Goal: Information Seeking & Learning: Find specific fact

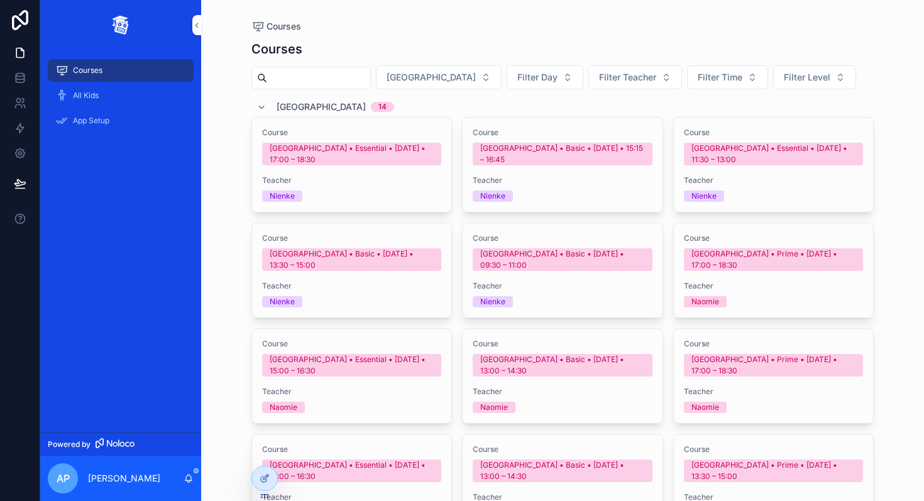
click at [102, 98] on div "All Kids" at bounding box center [120, 95] width 131 height 20
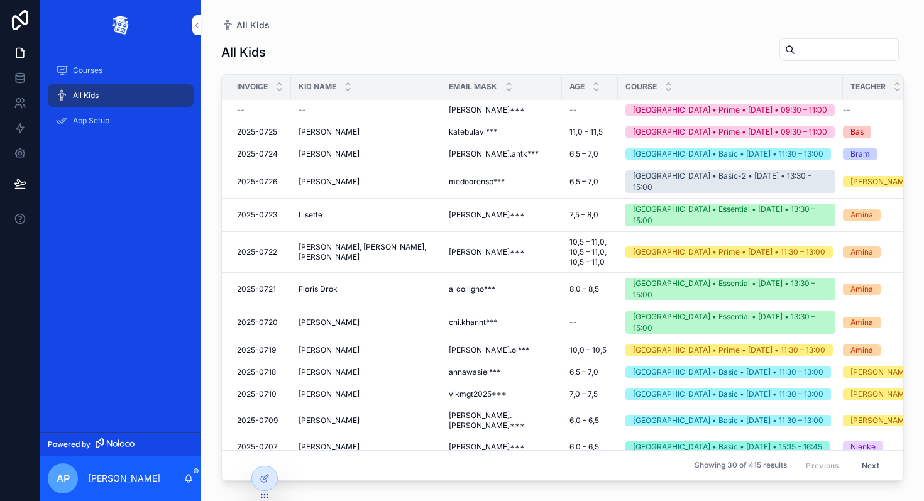
click at [823, 49] on input "scrollable content" at bounding box center [846, 50] width 103 height 18
paste input "**********"
type input "**********"
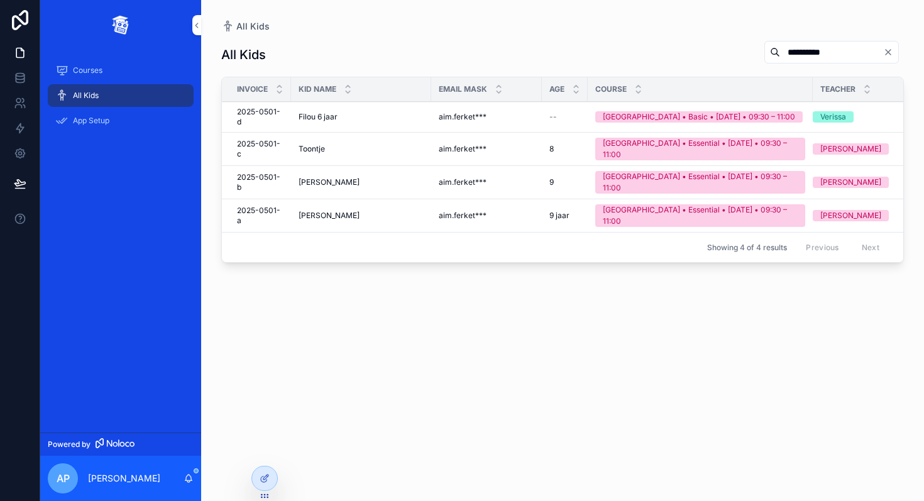
click at [322, 118] on span "Filou 6 jaar" at bounding box center [318, 117] width 39 height 10
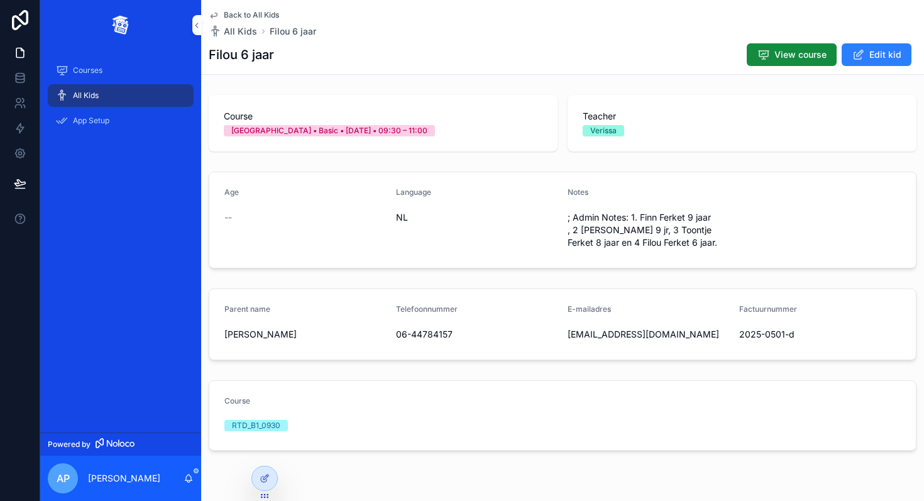
click at [221, 53] on h1 "Filou 6 jaar" at bounding box center [241, 55] width 65 height 18
click at [221, 52] on h1 "Filou 6 jaar" at bounding box center [241, 55] width 65 height 18
copy h1 "Filou"
click at [221, 13] on link "Back to All Kids" at bounding box center [244, 15] width 70 height 10
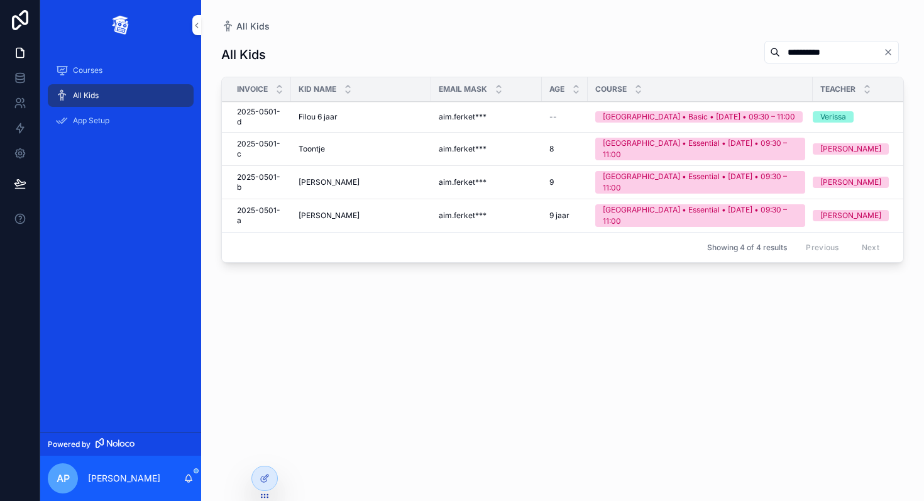
click at [305, 116] on span "Filou 6 jaar" at bounding box center [318, 117] width 39 height 10
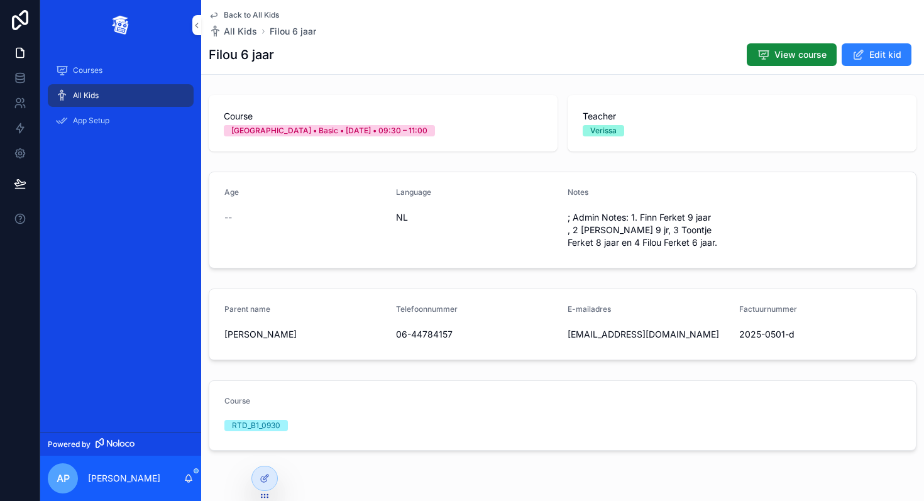
click at [207, 55] on div "Back to All Kids All Kids Filou 6 jaar Filou 6 jaar View course Edit kid" at bounding box center [562, 37] width 723 height 75
copy h1 "Filou"
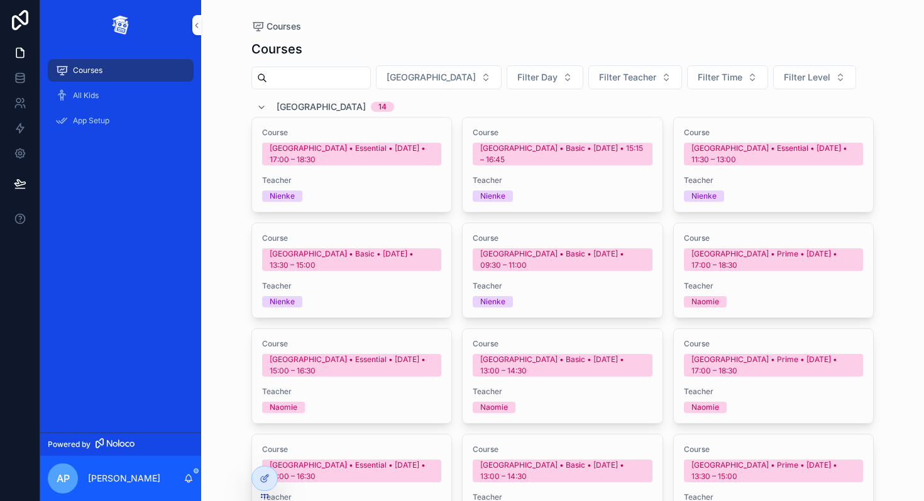
click at [109, 91] on div "All Kids" at bounding box center [120, 95] width 131 height 20
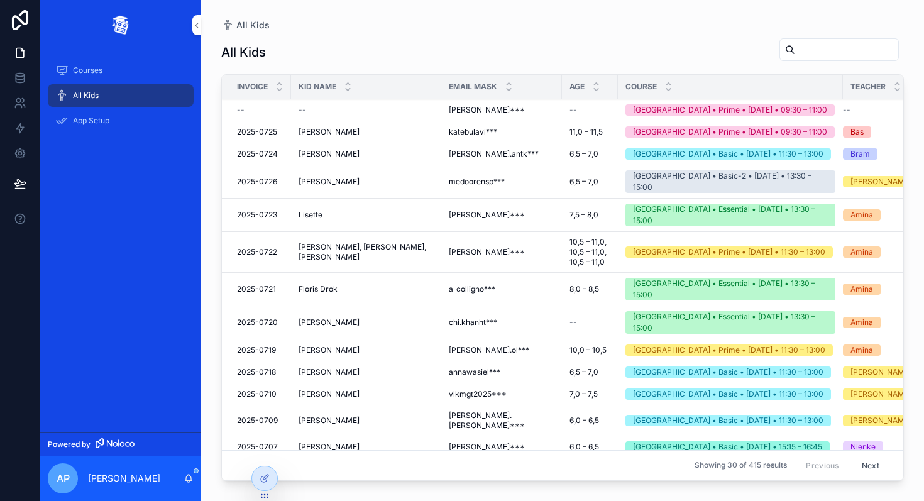
click at [842, 54] on input "scrollable content" at bounding box center [846, 50] width 103 height 18
type input "******"
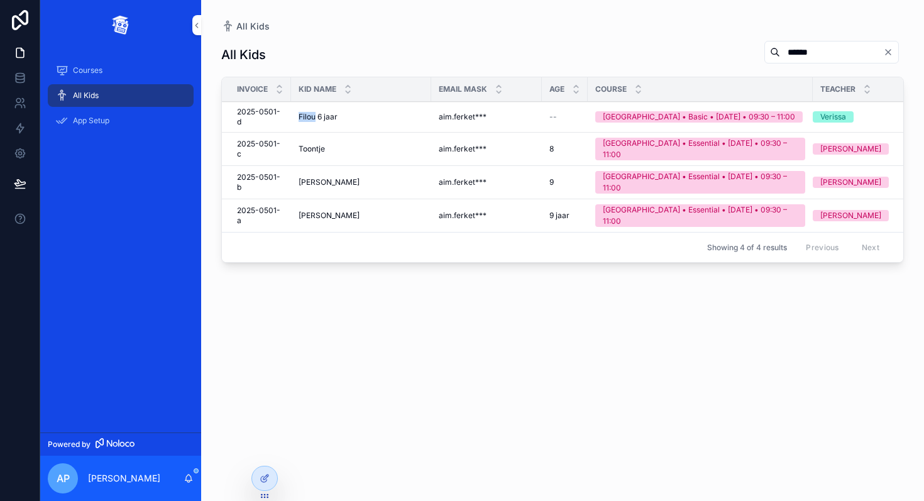
drag, startPoint x: 294, startPoint y: 116, endPoint x: 316, endPoint y: 118, distance: 21.5
click at [316, 118] on td "Filou 6 jaar Filou 6 jaar" at bounding box center [361, 117] width 140 height 31
copy span "Filou"
drag, startPoint x: 295, startPoint y: 141, endPoint x: 326, endPoint y: 142, distance: 30.8
click at [326, 142] on td "Toontje Toontje" at bounding box center [361, 149] width 140 height 33
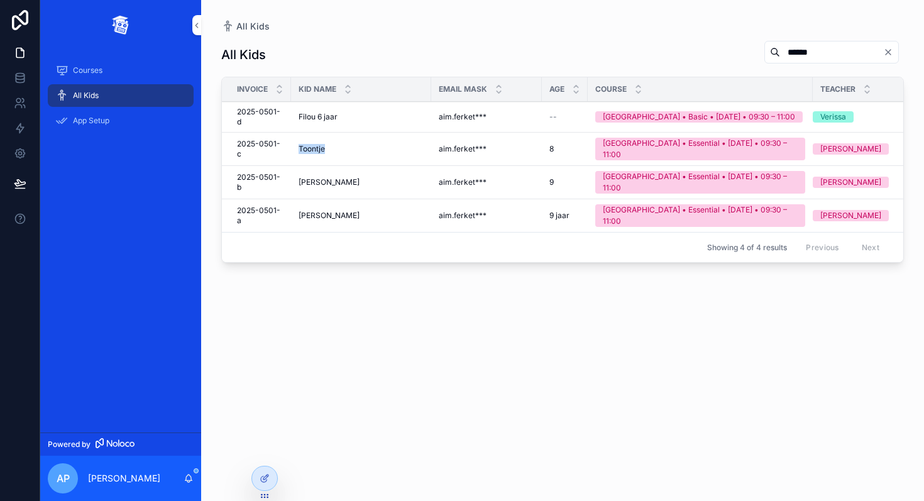
copy span "Toontje"
drag, startPoint x: 293, startPoint y: 168, endPoint x: 360, endPoint y: 169, distance: 67.3
click at [360, 169] on td "[PERSON_NAME] [PERSON_NAME]" at bounding box center [361, 182] width 140 height 33
copy span "[PERSON_NAME]"
click at [332, 177] on div "[PERSON_NAME] [PERSON_NAME]" at bounding box center [361, 182] width 125 height 10
